Goal: Task Accomplishment & Management: Manage account settings

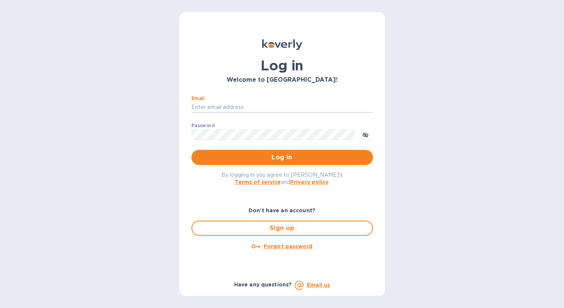
type input "[EMAIL_ADDRESS][DOMAIN_NAME]"
click at [317, 156] on span "Log in" at bounding box center [281, 157] width 169 height 9
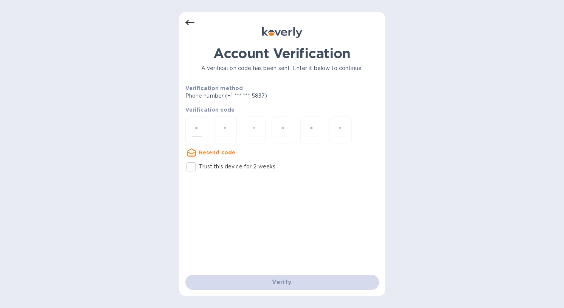
click at [199, 126] on input "number" at bounding box center [197, 130] width 10 height 14
type input "8"
type input "6"
type input "3"
type input "7"
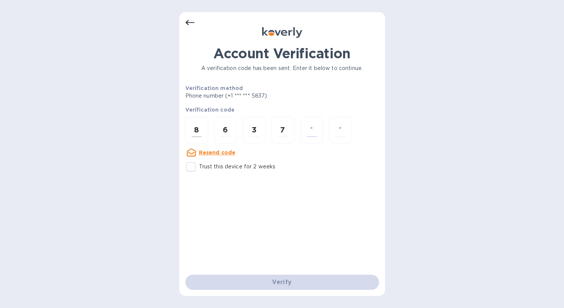
type input "5"
type input "6"
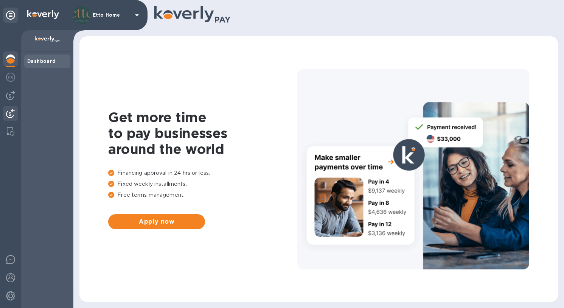
click at [12, 117] on img at bounding box center [10, 113] width 9 height 9
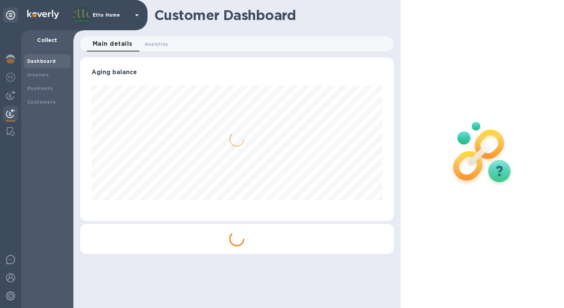
scroll to position [163, 310]
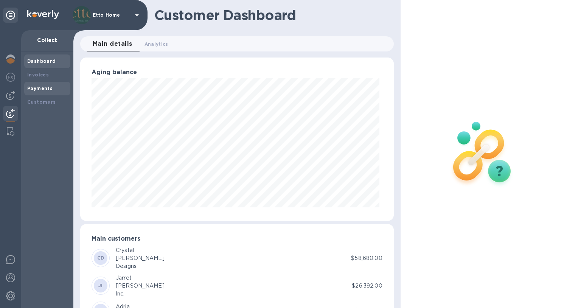
click at [45, 88] on b "Payments" at bounding box center [39, 88] width 25 height 6
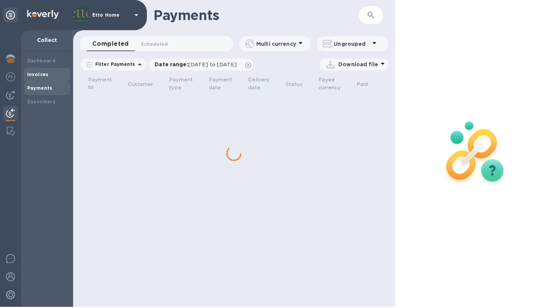
click at [44, 76] on b "Invoices" at bounding box center [38, 75] width 22 height 6
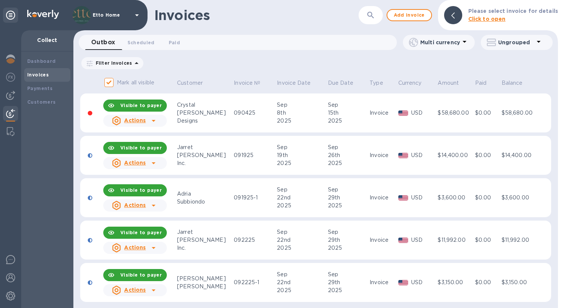
scroll to position [4, 0]
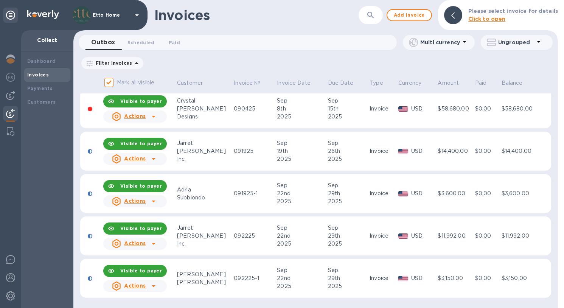
click at [141, 241] on u "Actions" at bounding box center [135, 243] width 22 height 6
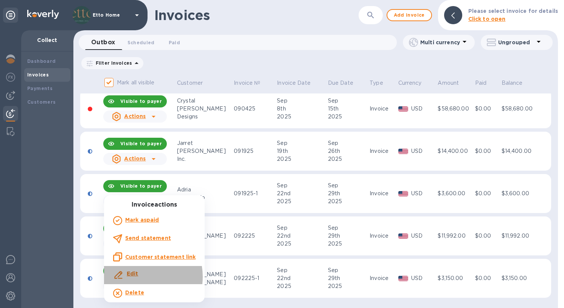
click at [137, 276] on p "Edit" at bounding box center [133, 274] width 12 height 8
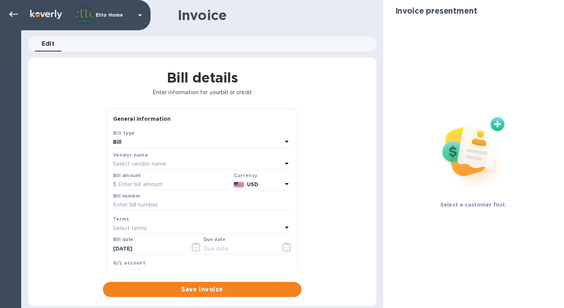
type input "09/22/2025"
type input "09/29/2025"
type input "Nardini Residence - Deposit Invoice"
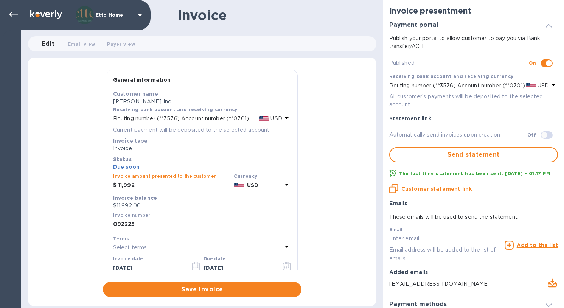
click at [171, 184] on input "11,992" at bounding box center [174, 185] width 113 height 11
drag, startPoint x: 165, startPoint y: 184, endPoint x: 115, endPoint y: 178, distance: 49.9
click at [115, 178] on div "Invoice amount presented to the customer $ 11,992" at bounding box center [172, 182] width 118 height 17
type input "14,442"
click at [307, 171] on div "General information Save Customer name Jarret Yoshida Inc. Receiving bank accou…" at bounding box center [202, 183] width 348 height 227
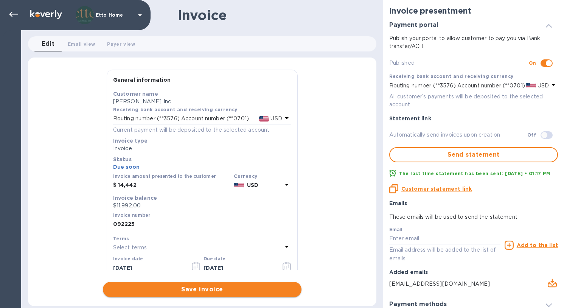
click at [236, 290] on span "Save invoice" at bounding box center [202, 289] width 186 height 9
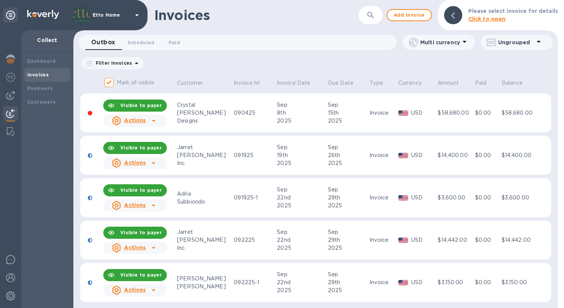
scroll to position [4, 0]
